Goal: Task Accomplishment & Management: Manage account settings

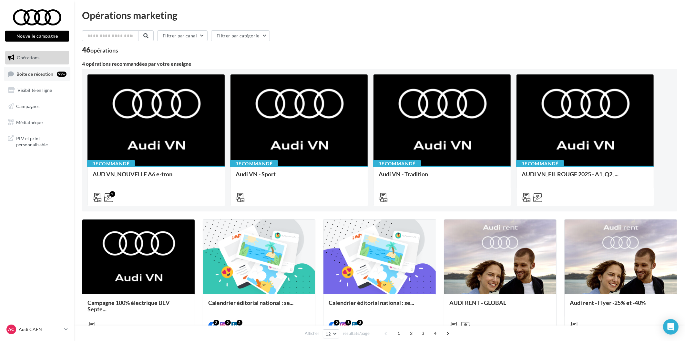
click at [44, 69] on link "Boîte de réception 99+" at bounding box center [37, 74] width 66 height 14
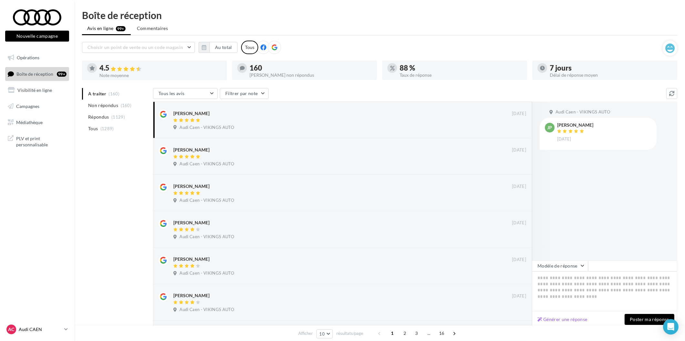
click at [40, 329] on p "Audi CAEN" at bounding box center [40, 330] width 43 height 6
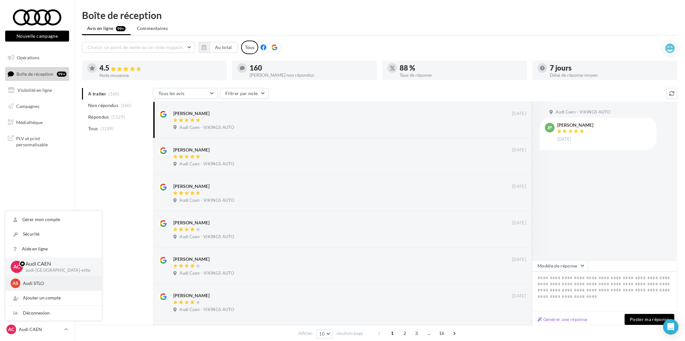
click at [46, 280] on div "AS Audi STLO audi-stlo-etho" at bounding box center [54, 284] width 86 height 10
